Goal: Information Seeking & Learning: Learn about a topic

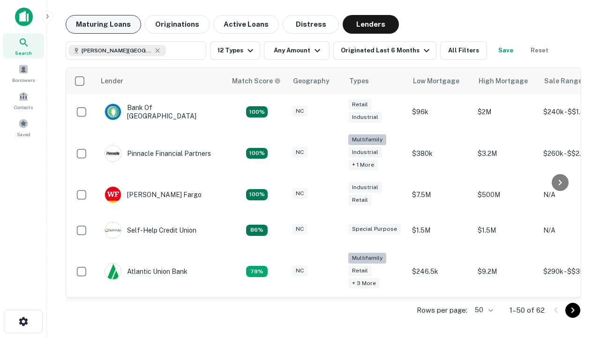
click at [103, 24] on button "Maturing Loans" at bounding box center [103, 24] width 75 height 19
